Goal: Transaction & Acquisition: Purchase product/service

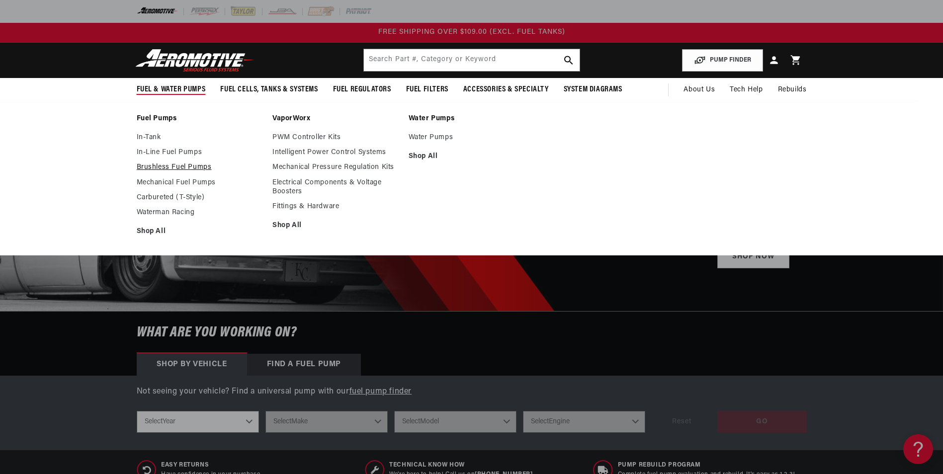
click at [168, 165] on link "Brushless Fuel Pumps" at bounding box center [200, 167] width 126 height 9
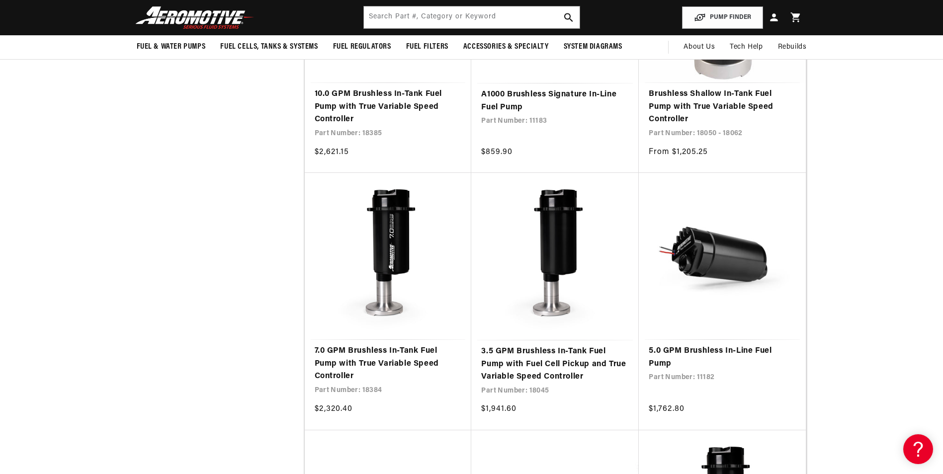
scroll to position [696, 0]
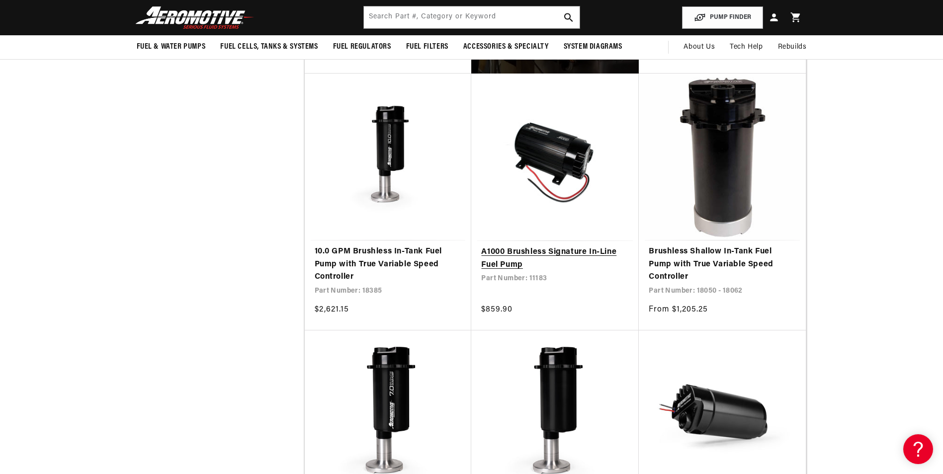
click at [503, 249] on link "A1000 Brushless Signature In-Line Fuel Pump" at bounding box center [555, 258] width 148 height 25
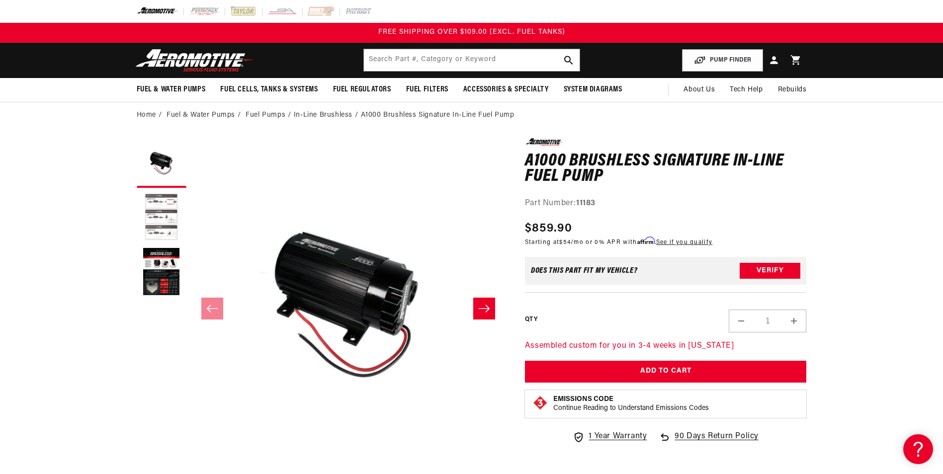
click at [162, 202] on button "Load image 2 in gallery view" at bounding box center [162, 218] width 50 height 50
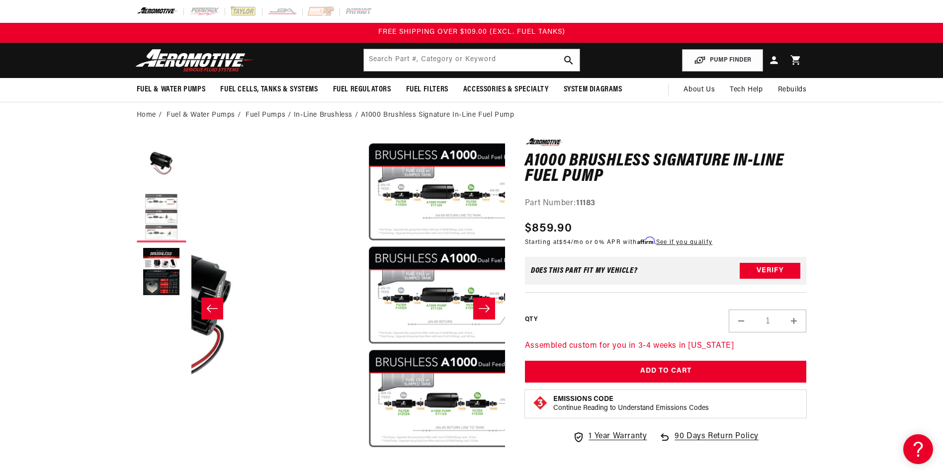
scroll to position [0, 314]
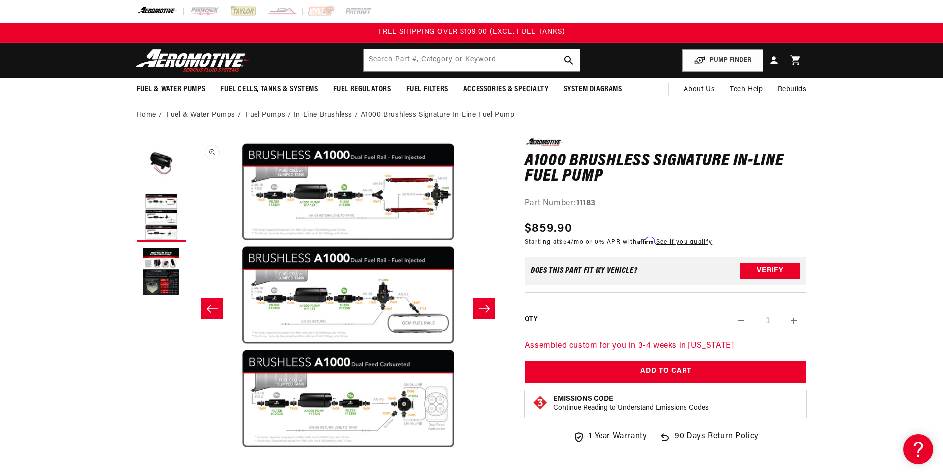
click at [191, 452] on button "Open media 2 in modal" at bounding box center [191, 452] width 0 height 0
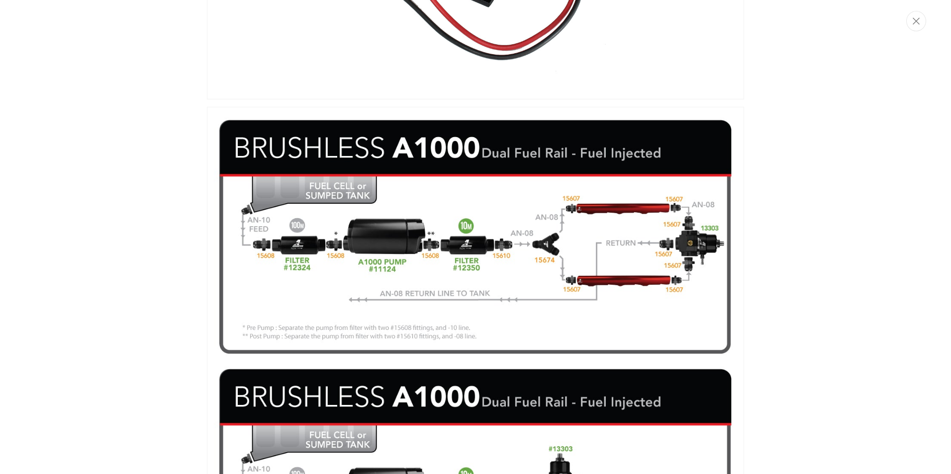
scroll to position [0, 0]
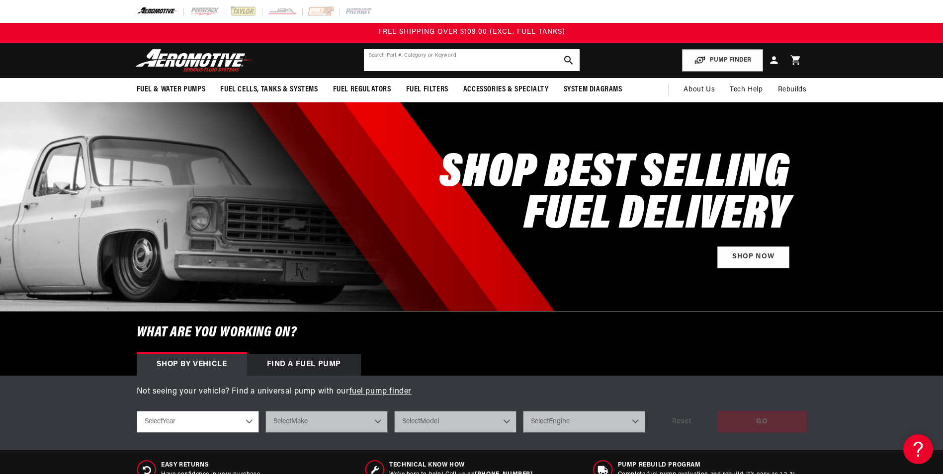
click at [455, 59] on input "text" at bounding box center [472, 60] width 216 height 22
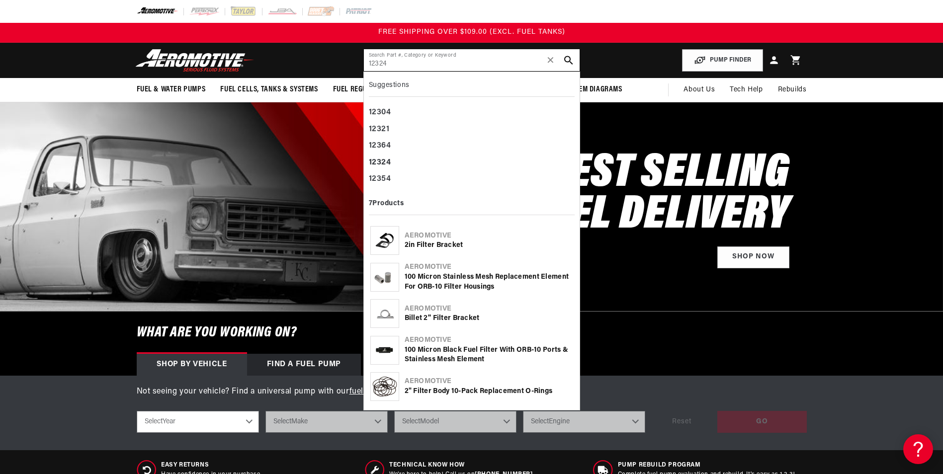
type input "12324"
click at [423, 340] on div "Aeromotive" at bounding box center [489, 341] width 169 height 10
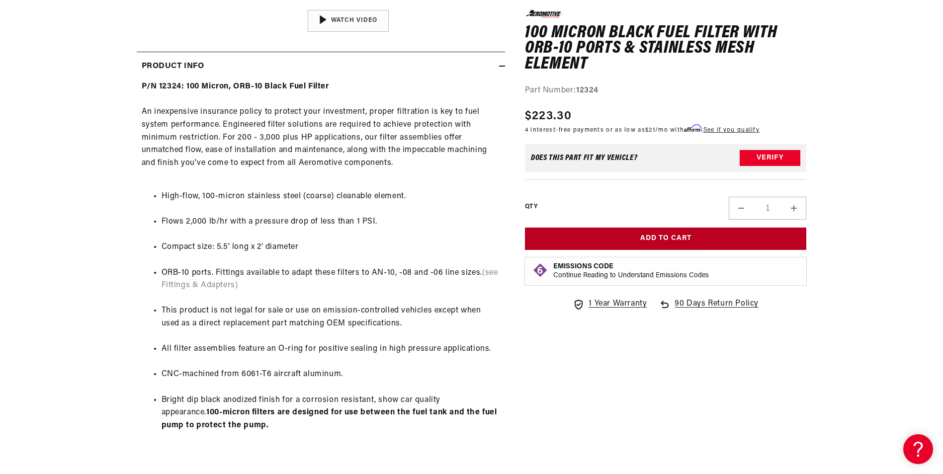
scroll to position [547, 0]
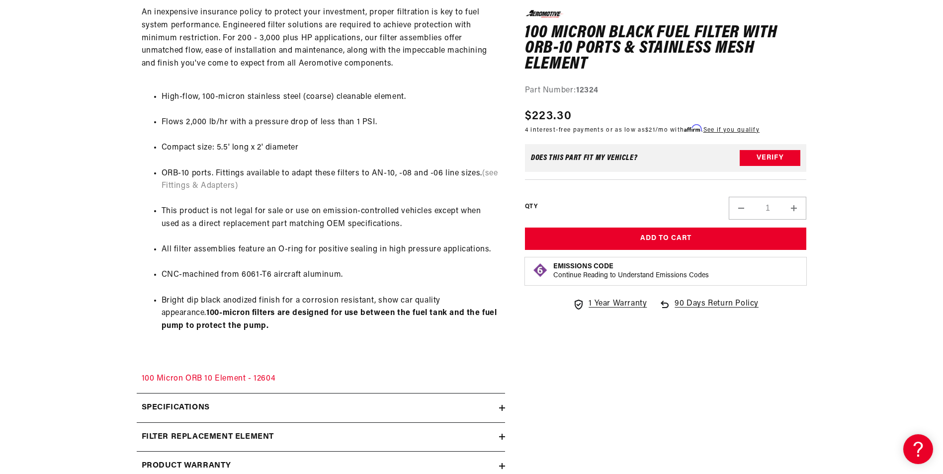
click at [175, 404] on h2 "Specifications" at bounding box center [176, 408] width 68 height 13
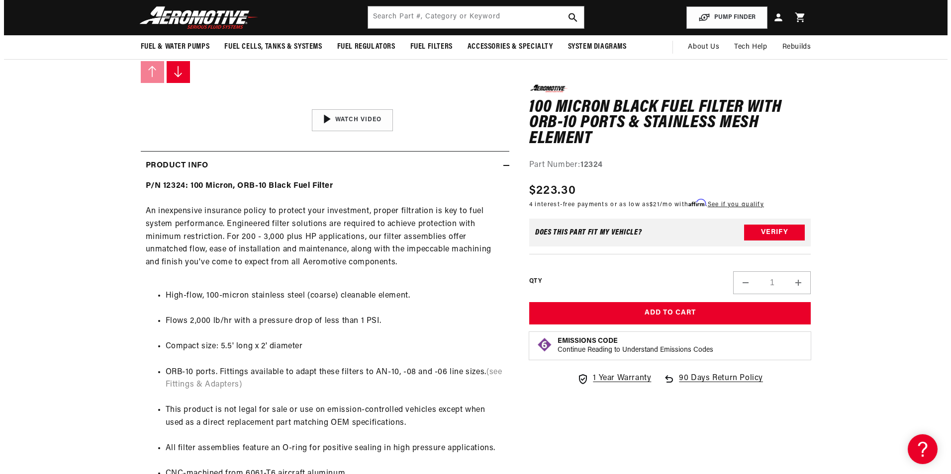
scroll to position [0, 0]
